Goal: Information Seeking & Learning: Learn about a topic

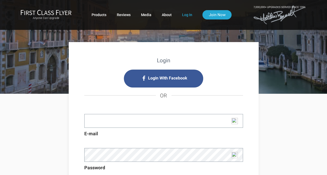
type input "[EMAIL_ADDRESS][DOMAIN_NAME]"
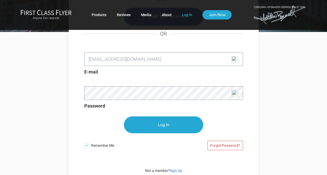
scroll to position [64, 0]
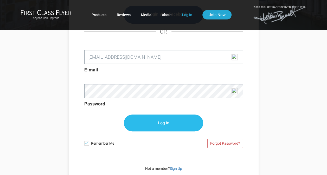
click at [162, 124] on input "Log In" at bounding box center [163, 123] width 79 height 17
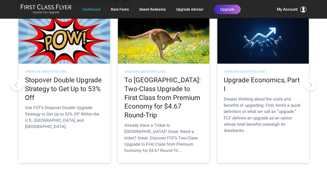
scroll to position [83, 0]
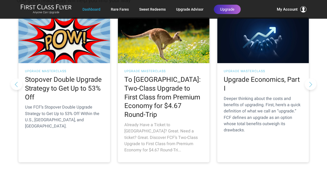
click at [157, 91] on h2 "To Australia: Two-Class Upgrade to First Class from Premium Economy for $4.67 R…" at bounding box center [163, 97] width 79 height 44
click at [164, 79] on h2 "To Australia: Two-Class Upgrade to First Class from Premium Economy for $4.67 R…" at bounding box center [163, 97] width 79 height 44
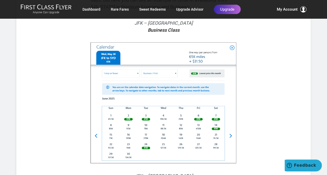
scroll to position [1488, 0]
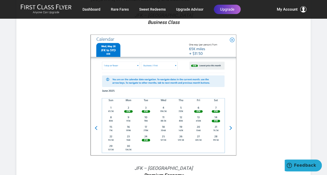
click at [229, 114] on img at bounding box center [164, 95] width 146 height 121
click at [230, 113] on img at bounding box center [164, 95] width 146 height 121
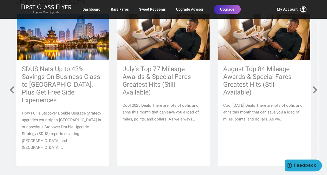
scroll to position [3933, 0]
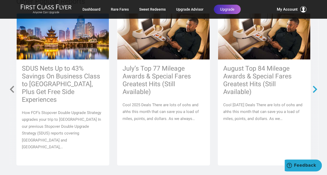
click at [316, 85] on span at bounding box center [314, 89] width 9 height 9
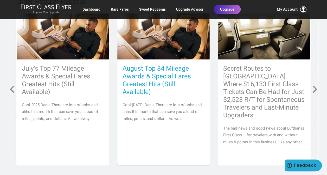
click at [152, 72] on h3 "August Top 84 Mileage Awards & Special Fares Greatest Hits (Still Available)" at bounding box center [164, 80] width 82 height 31
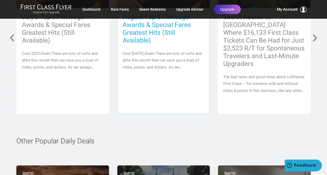
scroll to position [4078, 0]
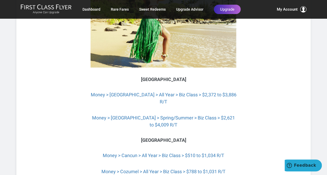
scroll to position [2070, 0]
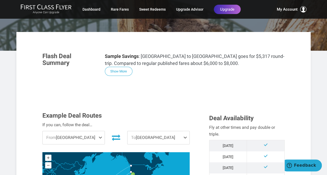
scroll to position [94, 0]
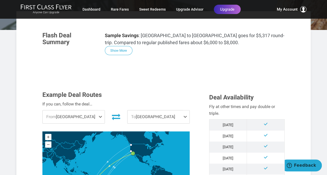
drag, startPoint x: 0, startPoint y: 0, endPoint x: 171, endPoint y: 104, distance: 199.9
click at [171, 111] on span "To [GEOGRAPHIC_DATA]" at bounding box center [158, 117] width 62 height 13
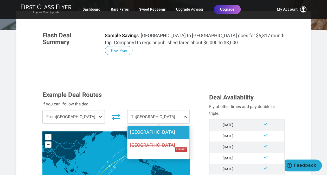
click at [150, 126] on label "[GEOGRAPHIC_DATA]" at bounding box center [158, 132] width 62 height 13
click at [0, 0] on input "[GEOGRAPHIC_DATA]" at bounding box center [0, 0] width 0 height 0
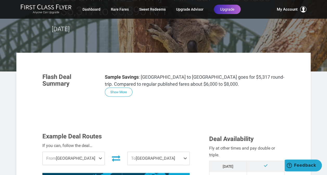
scroll to position [62, 0]
